Goal: Task Accomplishment & Management: Use online tool/utility

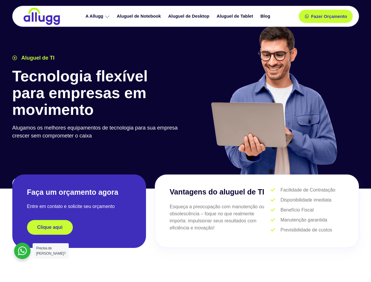
click at [186, 141] on div at bounding box center [274, 102] width 176 height 161
click at [326, 16] on span "Fazer Orçamento" at bounding box center [328, 16] width 32 height 4
click at [307, 16] on icon at bounding box center [309, 16] width 4 height 4
click at [329, 16] on span "Fazer Orçamento" at bounding box center [328, 16] width 32 height 4
click at [79, 227] on div "Clique aqui" at bounding box center [79, 227] width 104 height 15
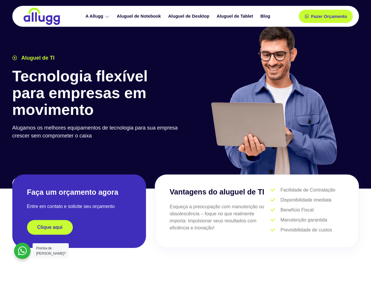
click at [79, 227] on div "Clique aqui" at bounding box center [79, 227] width 104 height 15
click at [50, 227] on span "Clique aqui" at bounding box center [49, 227] width 25 height 5
click at [22, 251] on div at bounding box center [22, 251] width 16 height 16
click at [51, 251] on span "Precisa de [PERSON_NAME]?" at bounding box center [50, 250] width 29 height 9
